Goal: Task Accomplishment & Management: Manage account settings

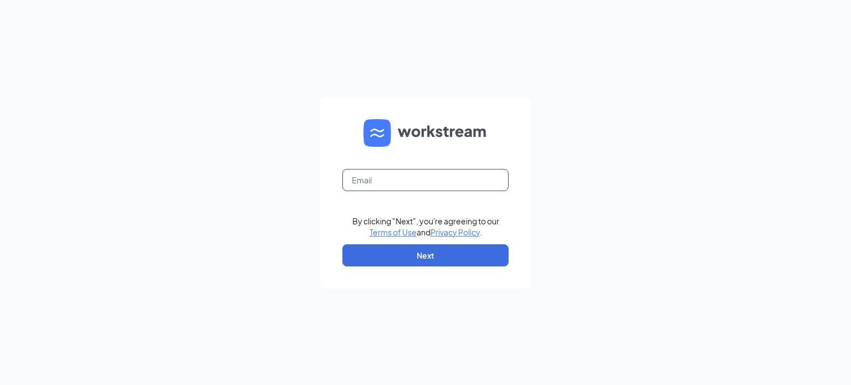
click at [367, 179] on input "text" at bounding box center [426, 180] width 166 height 22
type input "mariaj@vdm-group.com"
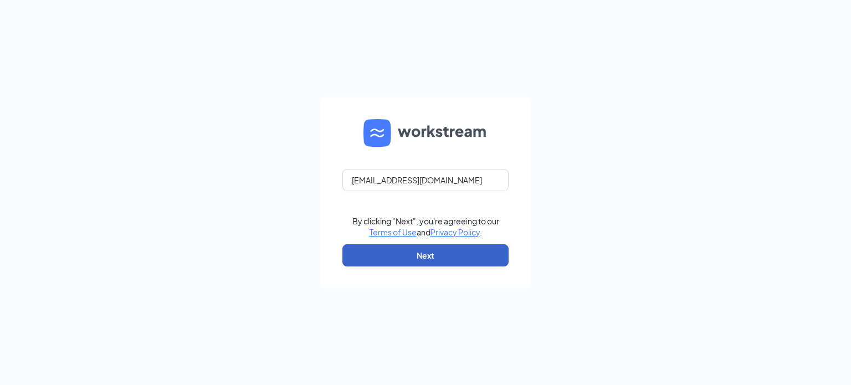
click at [422, 258] on button "Next" at bounding box center [426, 255] width 166 height 22
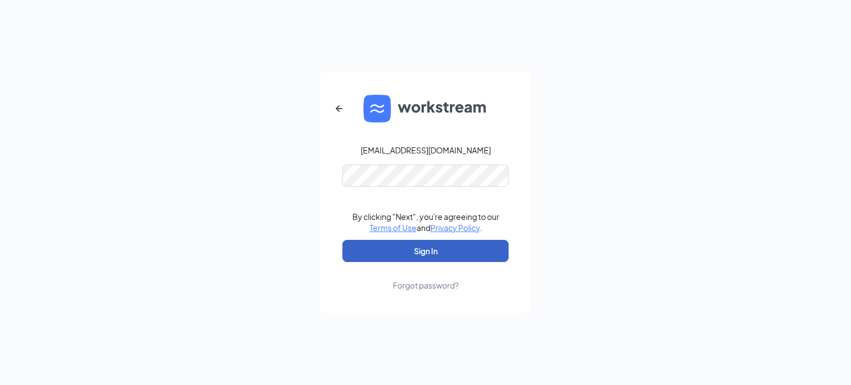
click at [430, 253] on button "Sign In" at bounding box center [426, 251] width 166 height 22
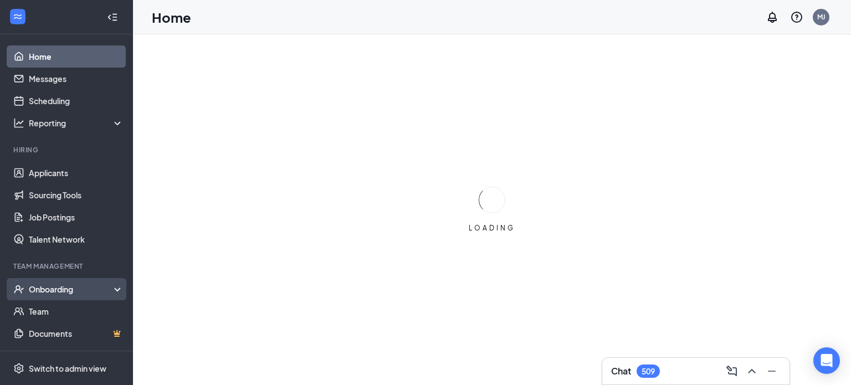
click at [111, 290] on div "Onboarding" at bounding box center [66, 289] width 133 height 22
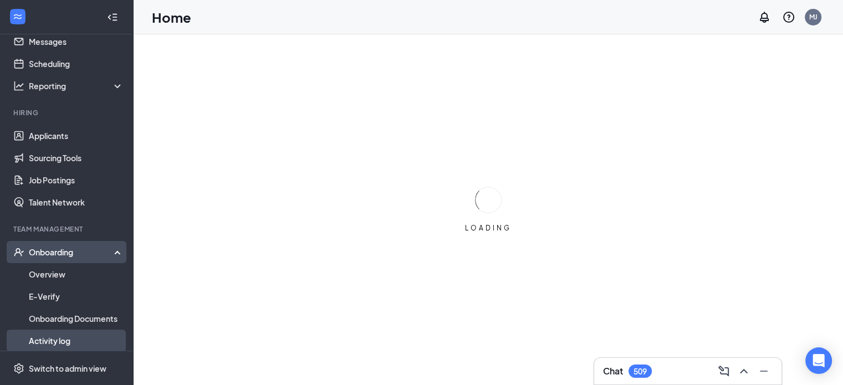
scroll to position [111, 0]
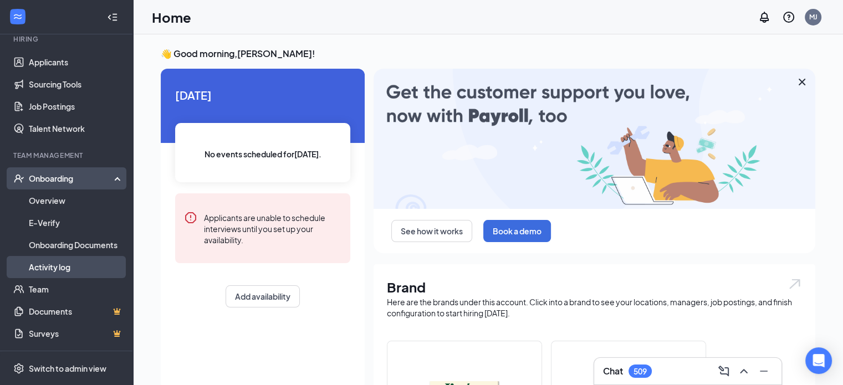
click at [43, 268] on link "Activity log" at bounding box center [76, 267] width 95 height 22
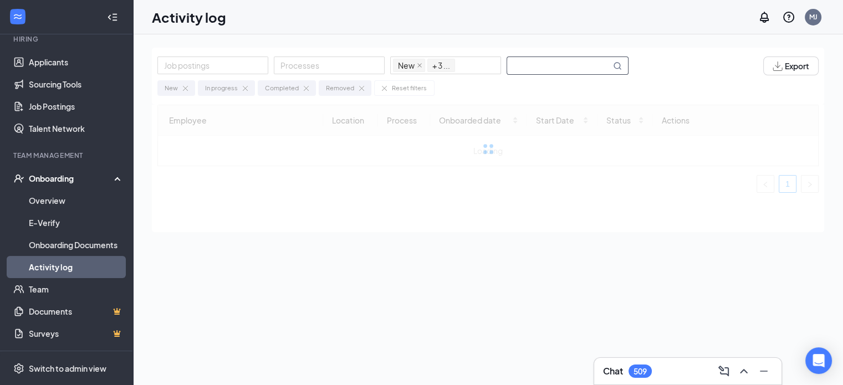
click at [517, 63] on input "text" at bounding box center [559, 65] width 104 height 17
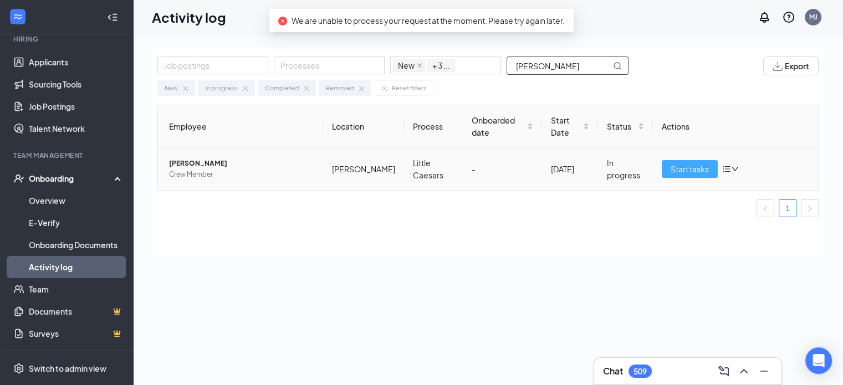
type input "[PERSON_NAME]"
click at [692, 163] on span "Start tasks" at bounding box center [690, 169] width 38 height 12
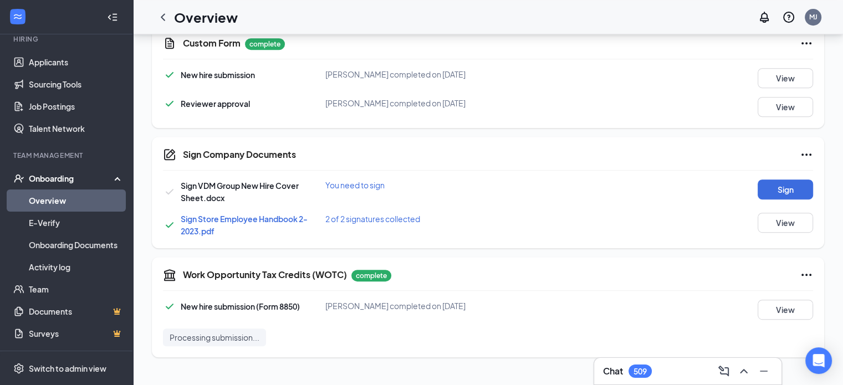
scroll to position [517, 0]
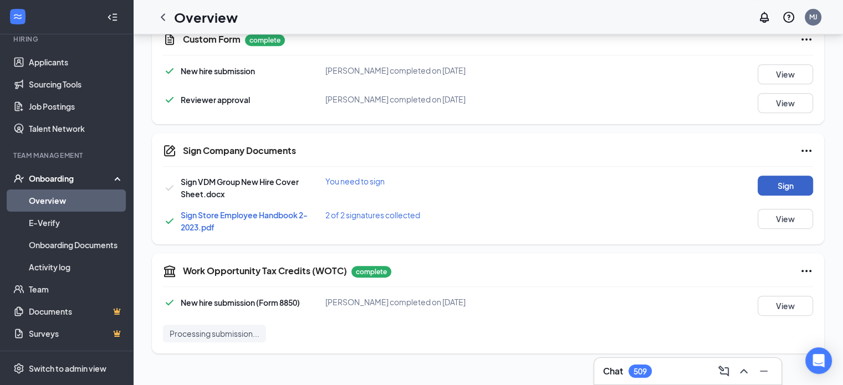
click at [785, 182] on button "Sign" at bounding box center [785, 186] width 55 height 20
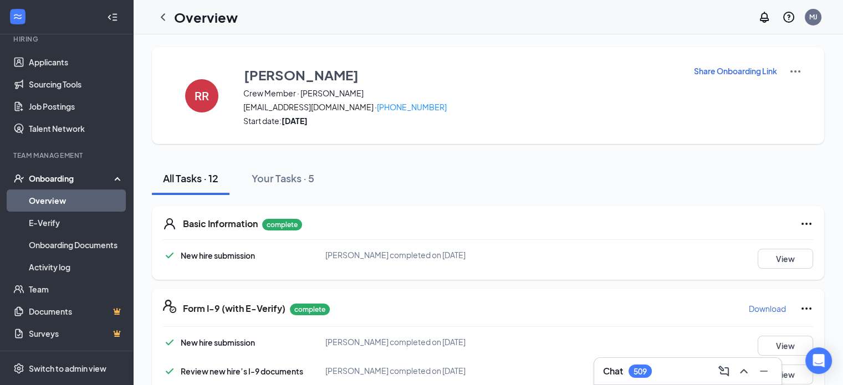
scroll to position [0, 0]
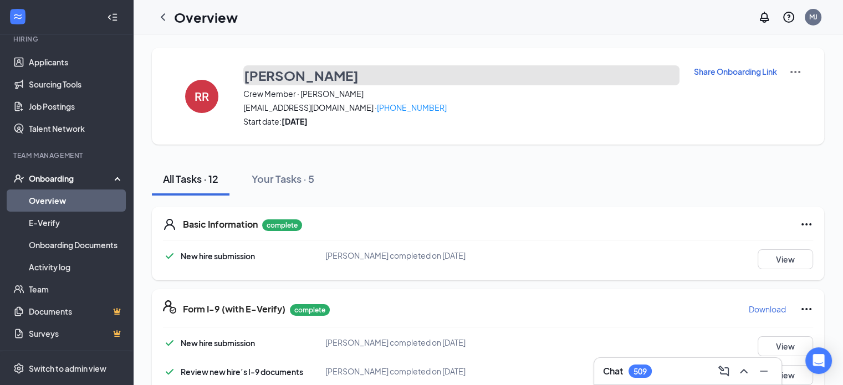
click at [279, 74] on h3 "[PERSON_NAME]" at bounding box center [301, 75] width 115 height 19
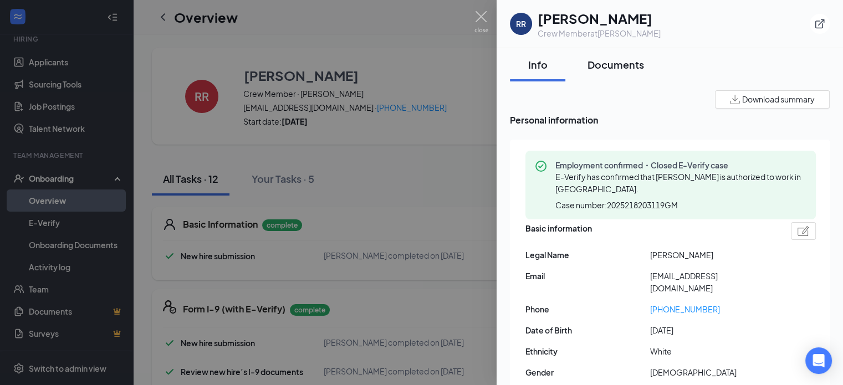
click at [613, 64] on div "Documents" at bounding box center [615, 65] width 57 height 14
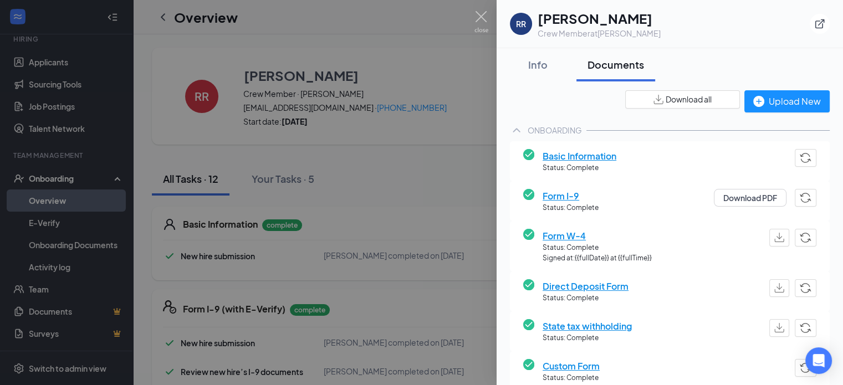
click at [667, 99] on span "Download all" at bounding box center [689, 100] width 46 height 12
drag, startPoint x: 482, startPoint y: 15, endPoint x: 314, endPoint y: 34, distance: 169.0
click at [482, 14] on img at bounding box center [481, 22] width 14 height 22
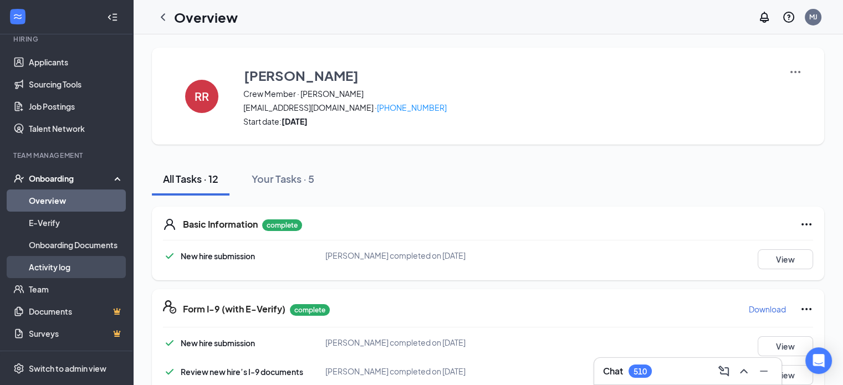
click at [63, 265] on link "Activity log" at bounding box center [76, 267] width 95 height 22
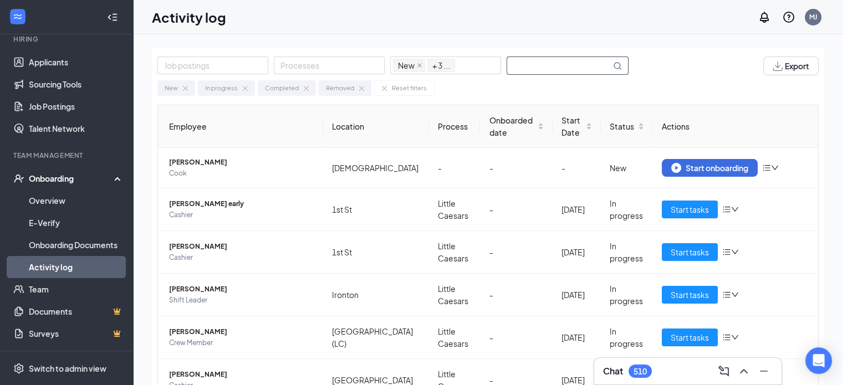
click at [544, 68] on input "text" at bounding box center [559, 65] width 104 height 17
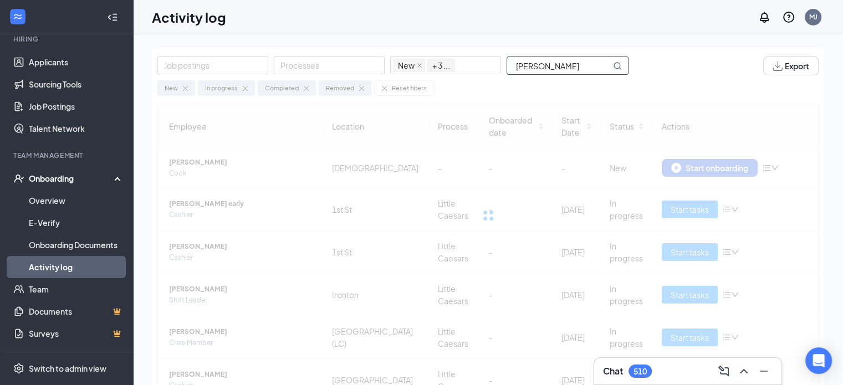
type input "[PERSON_NAME]"
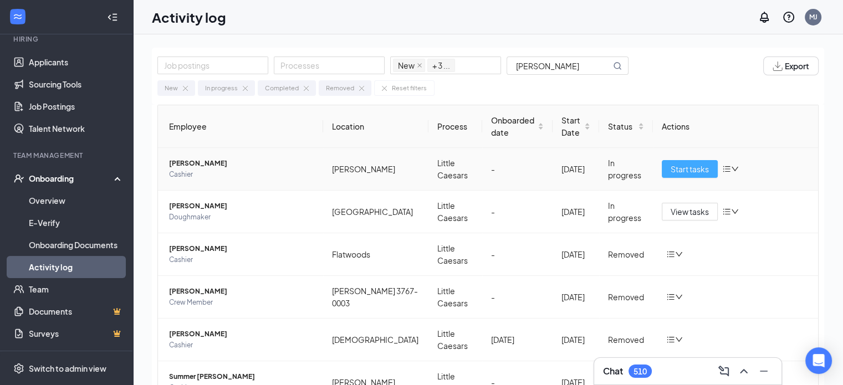
click at [673, 163] on span "Start tasks" at bounding box center [690, 169] width 38 height 12
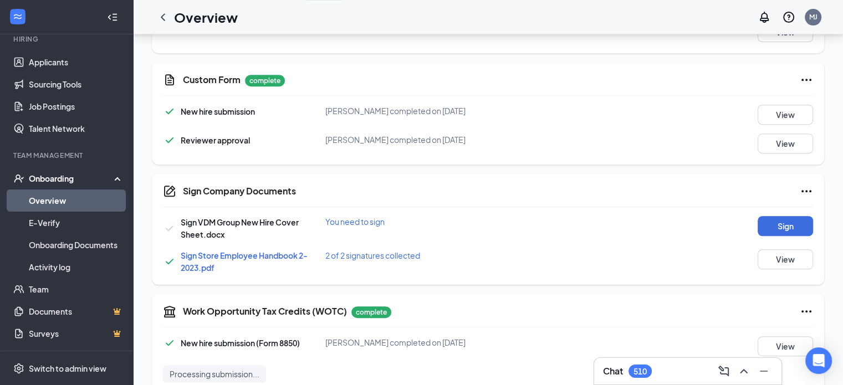
scroll to position [480, 0]
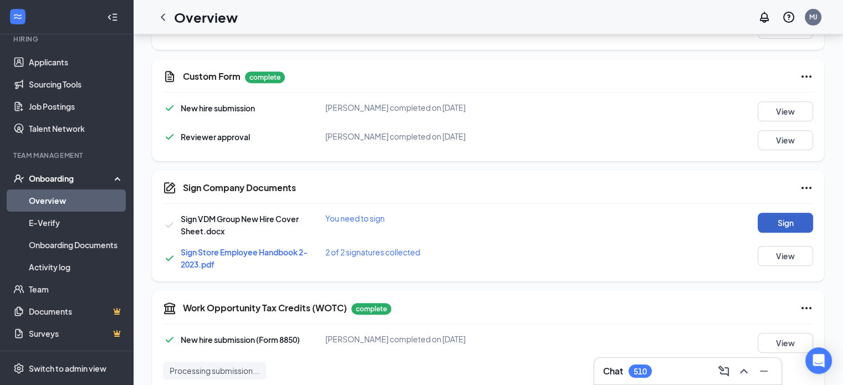
click at [758, 213] on button "Sign" at bounding box center [785, 223] width 55 height 20
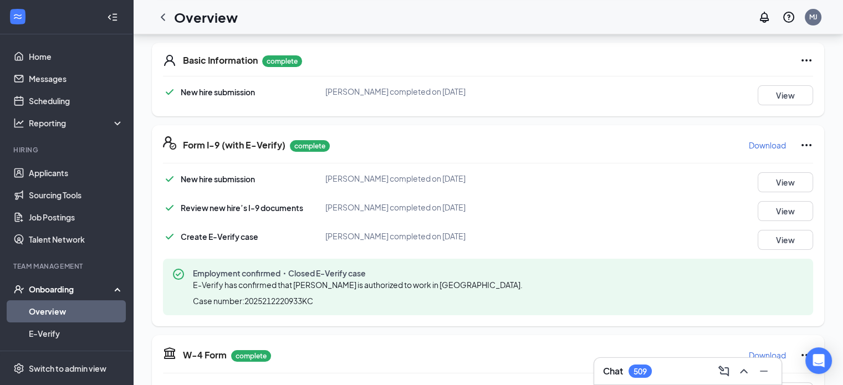
scroll to position [0, 0]
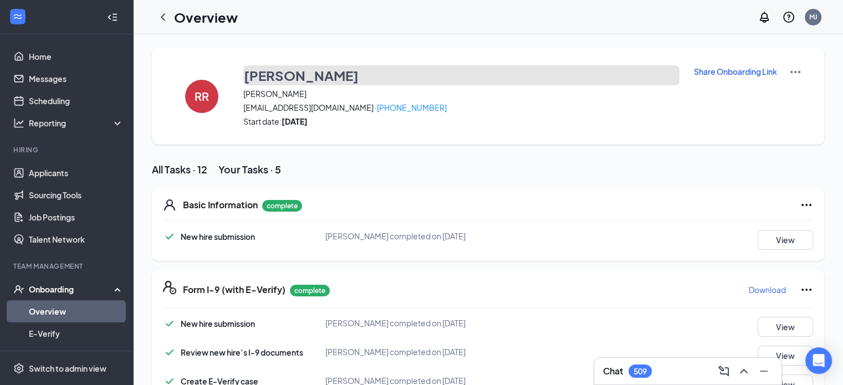
click at [282, 74] on h3 "[PERSON_NAME]" at bounding box center [301, 75] width 115 height 19
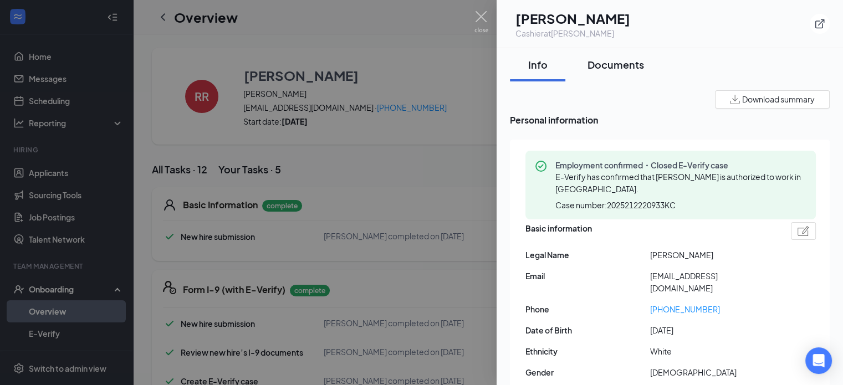
click at [608, 65] on div "Documents" at bounding box center [615, 65] width 57 height 14
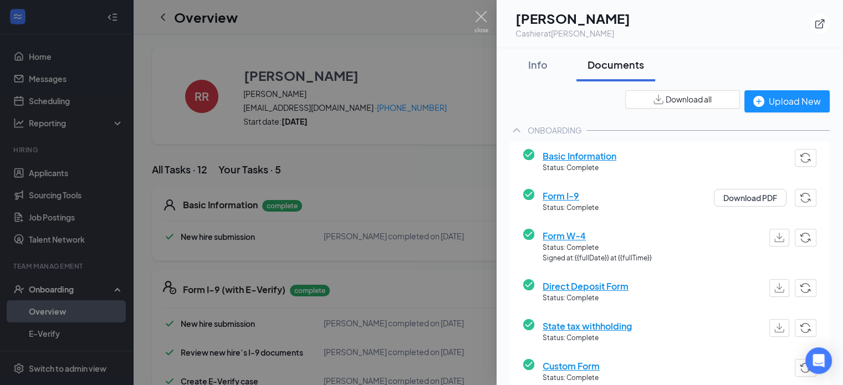
click at [667, 100] on span "Download all" at bounding box center [689, 100] width 46 height 12
click at [482, 15] on img at bounding box center [481, 22] width 14 height 22
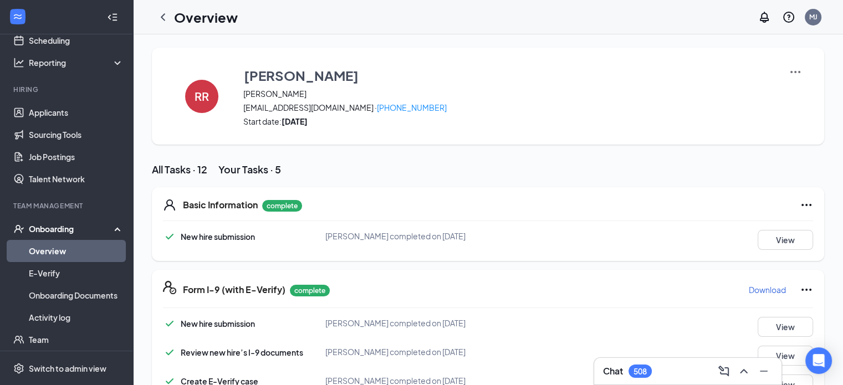
scroll to position [147, 0]
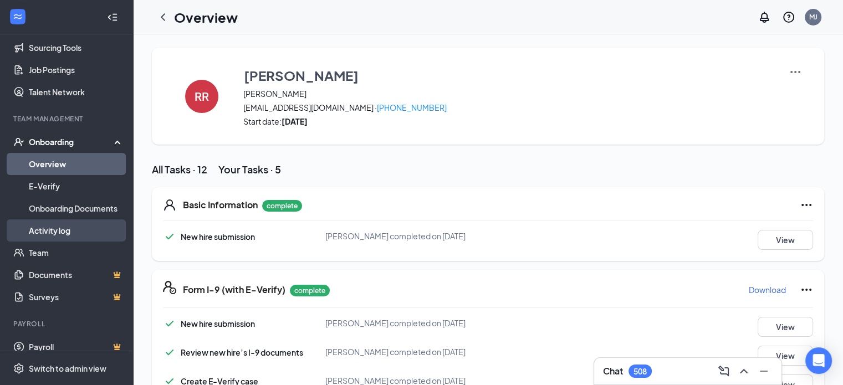
click at [46, 231] on link "Activity log" at bounding box center [76, 230] width 95 height 22
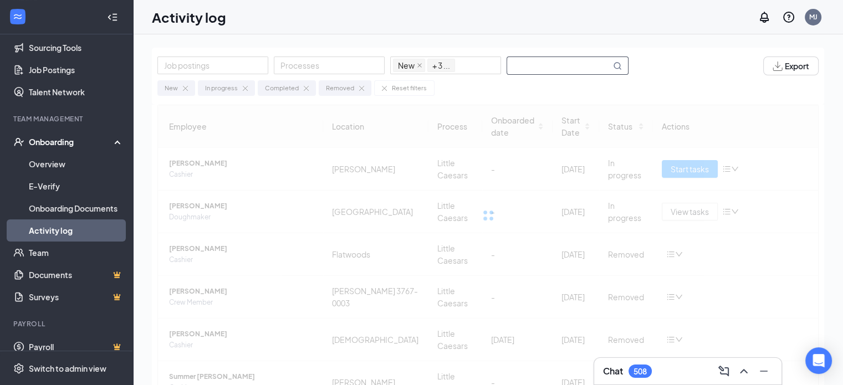
click at [543, 62] on input "text" at bounding box center [559, 65] width 104 height 17
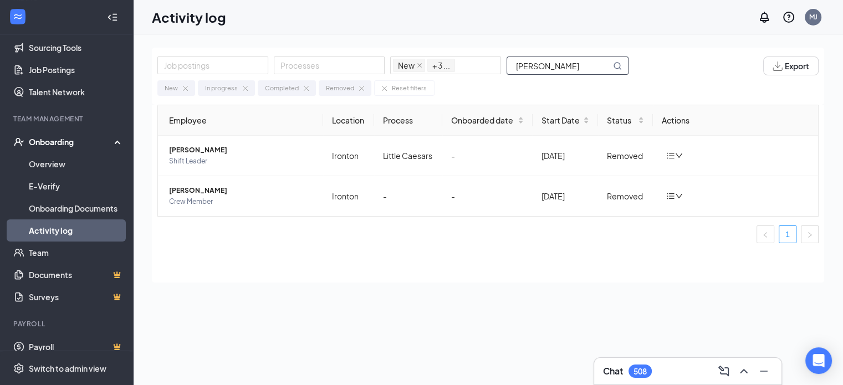
type input "[PERSON_NAME]"
